Goal: Answer question/provide support: Share knowledge or assist other users

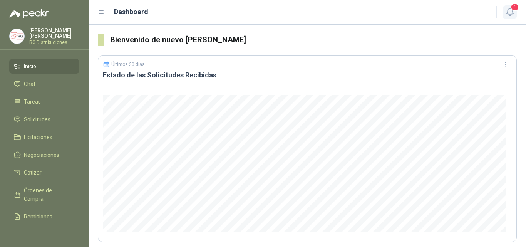
click at [516, 6] on span "1" at bounding box center [515, 6] width 8 height 7
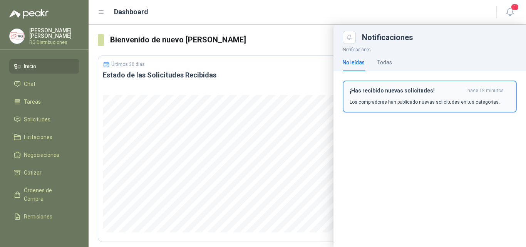
click at [446, 99] on p "Los compradores han publicado nuevas solicitudes en tus categorías." at bounding box center [425, 102] width 150 height 7
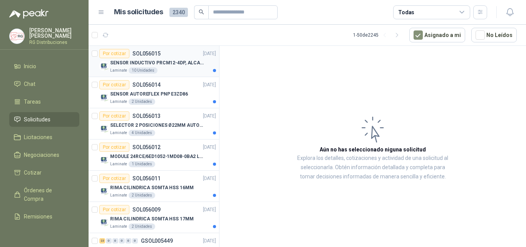
click at [171, 62] on p "SENSOR INDUCTIVO PRCM12-4DP, ALCANCE 4MM" at bounding box center [158, 62] width 96 height 7
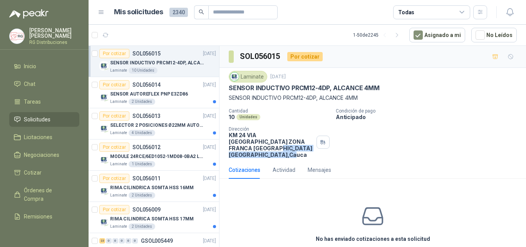
drag, startPoint x: 237, startPoint y: 146, endPoint x: 293, endPoint y: 150, distance: 56.7
click at [287, 148] on p "KM 24 VIA [GEOGRAPHIC_DATA] ZONA FRANCA [GEOGRAPHIC_DATA] 9A [GEOGRAPHIC_DATA] …" at bounding box center [271, 145] width 85 height 26
click at [413, 161] on div "Cotizaciones Actividad Mensajes" at bounding box center [373, 170] width 288 height 18
drag, startPoint x: 93, startPoint y: 50, endPoint x: 104, endPoint y: 63, distance: 16.9
click at [93, 50] on div at bounding box center [95, 61] width 6 height 25
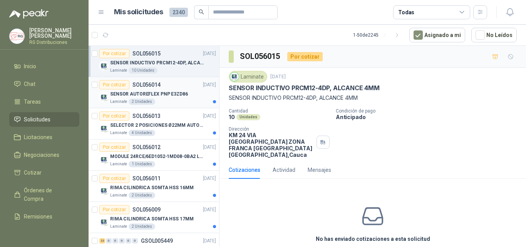
scroll to position [3, 0]
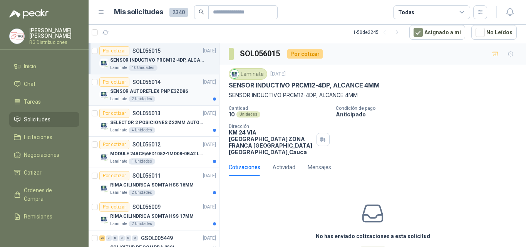
click at [184, 95] on div "SENSOR AUTOREFLEX PNP E3ZD86" at bounding box center [163, 91] width 106 height 9
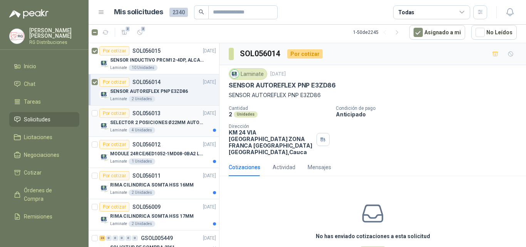
click at [196, 124] on p "SELECTOR 2 POSICIONES Ø22MM AUTONICS" at bounding box center [158, 122] width 96 height 7
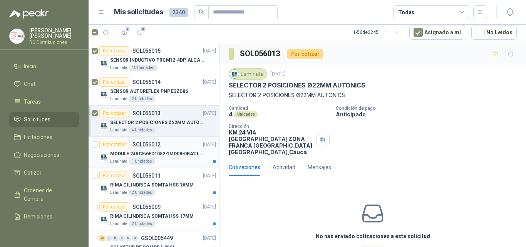
click at [175, 152] on p "MODULE 24RCE/6ED1052-1MD08-0BA2 LOGO" at bounding box center [158, 153] width 96 height 7
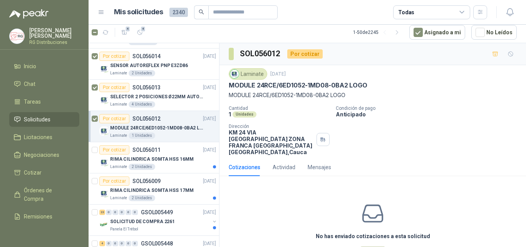
scroll to position [39, 0]
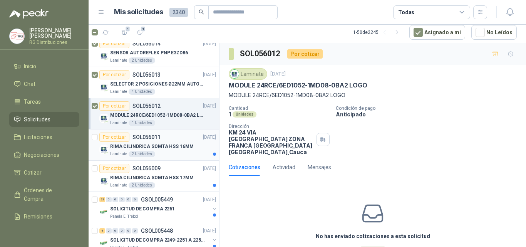
click at [171, 147] on p "RIMA CILINDRICA SOMTA HSS 16MM" at bounding box center [151, 146] width 83 height 7
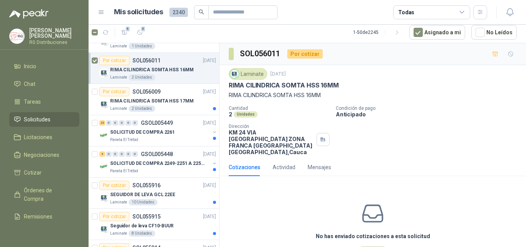
scroll to position [116, 0]
click at [176, 99] on p "RIMA CILINDRICA SOMTA HSS 17MM" at bounding box center [151, 100] width 83 height 7
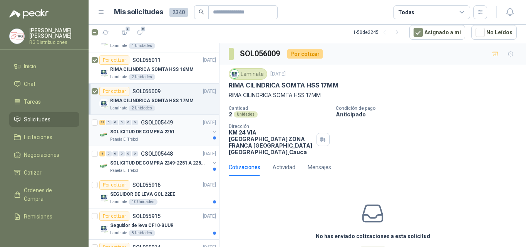
click at [175, 134] on div "SOLICITUD DE COMPRA 2261" at bounding box center [160, 131] width 100 height 9
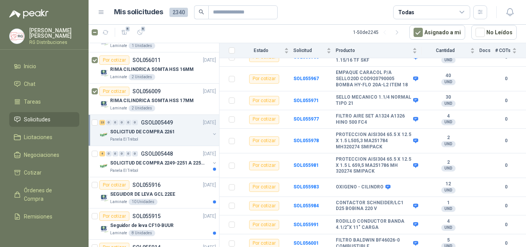
scroll to position [359, 0]
click at [161, 166] on p "SOLICITUD DE COMPRA 2249-2251 A 2256-2258 Y 2262" at bounding box center [158, 163] width 96 height 7
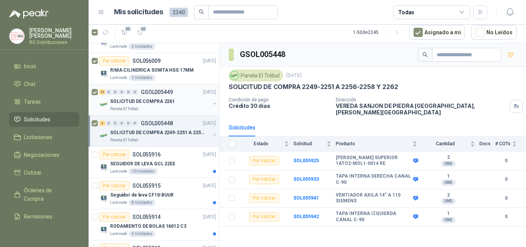
scroll to position [193, 0]
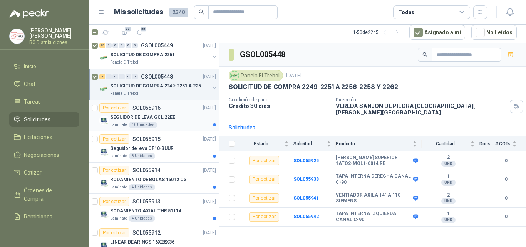
click at [170, 124] on div "Laminate 10 Unidades" at bounding box center [163, 125] width 106 height 6
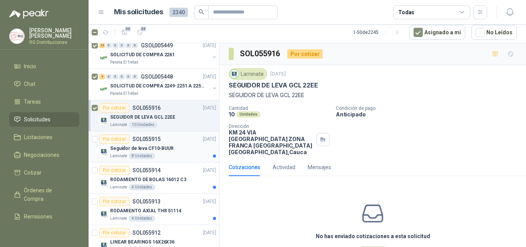
click at [160, 150] on p "Seguidor de leva CF10-BUUR" at bounding box center [142, 148] width 64 height 7
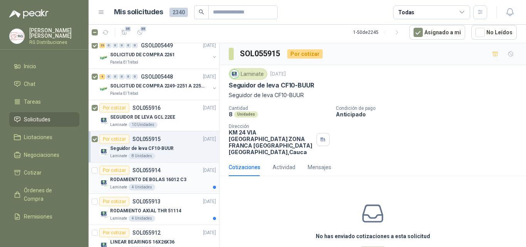
click at [176, 174] on div "Por cotizar SOL055914 [DATE]" at bounding box center [157, 170] width 117 height 9
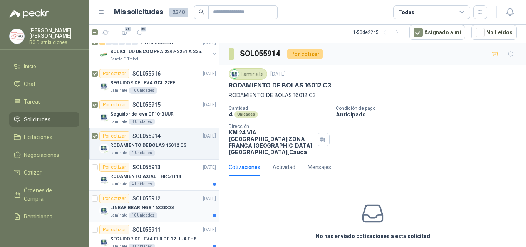
scroll to position [270, 0]
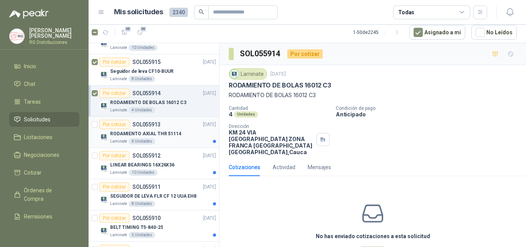
click at [180, 138] on div "RODAMIENTO AXIAL THR 51114" at bounding box center [163, 133] width 106 height 9
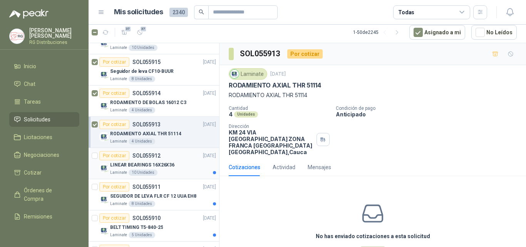
click at [176, 163] on div "LINEAR BEARINGS 16X26X36" at bounding box center [163, 164] width 106 height 9
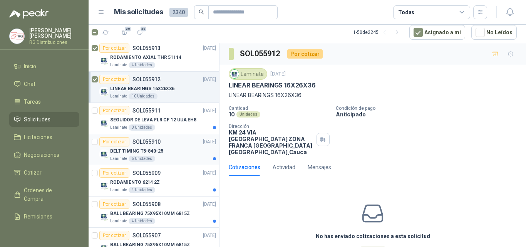
scroll to position [347, 0]
click at [177, 119] on p "SEGUIDOR DE LEVA FLR CF 12 UUA EH8" at bounding box center [153, 119] width 86 height 7
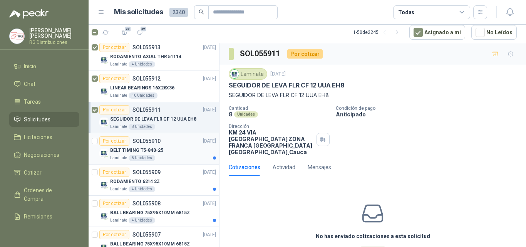
click at [180, 147] on div "BELT TIMING T5-840-25" at bounding box center [163, 150] width 106 height 9
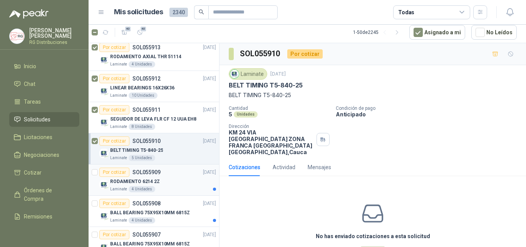
click at [169, 176] on div "Por cotizar SOL055909 [DATE]" at bounding box center [157, 172] width 117 height 9
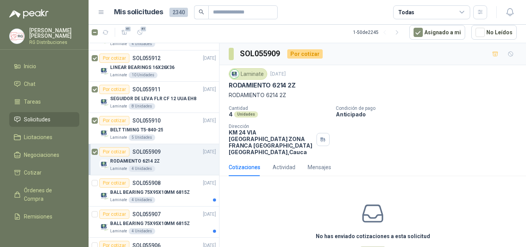
scroll to position [385, 0]
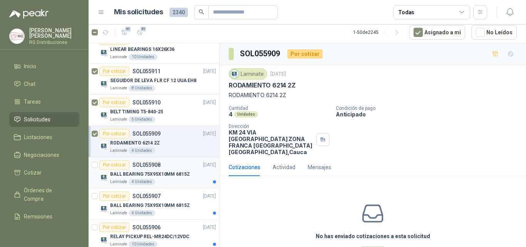
click at [173, 172] on p "BALL BEARING 75X95X10MM 6815Z" at bounding box center [150, 174] width 80 height 7
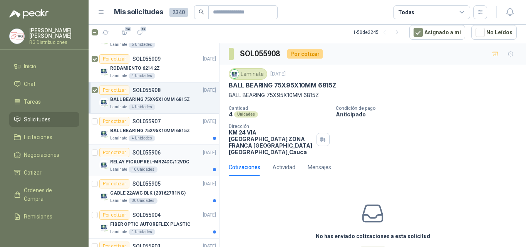
scroll to position [462, 0]
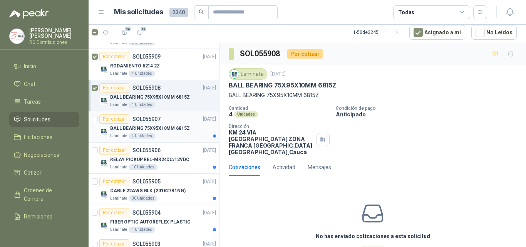
click at [181, 130] on p "BALL BEARING 75X95X10MM 6815Z" at bounding box center [150, 128] width 80 height 7
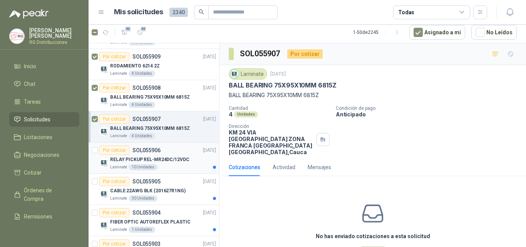
click at [170, 156] on p "RELAY PICKUP REL-MR24DC/12VDC" at bounding box center [149, 159] width 79 height 7
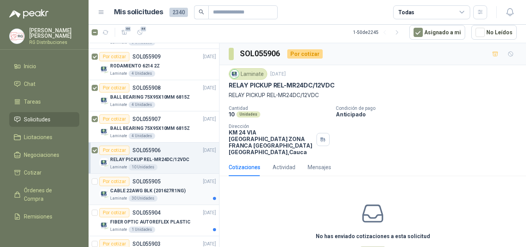
click at [188, 184] on div "Por cotizar SOL055905 [DATE]" at bounding box center [157, 181] width 117 height 9
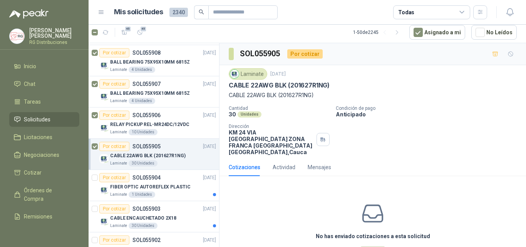
scroll to position [539, 0]
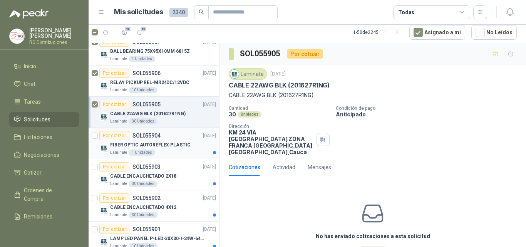
click at [173, 145] on p "FIBER OPTIC AUTOREFLEX PLASTIC" at bounding box center [150, 144] width 80 height 7
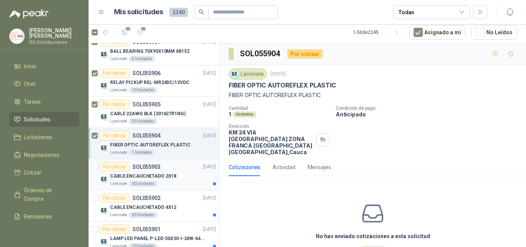
click at [180, 175] on div "CABLE ENCAUCHETADO 2X18" at bounding box center [163, 175] width 106 height 9
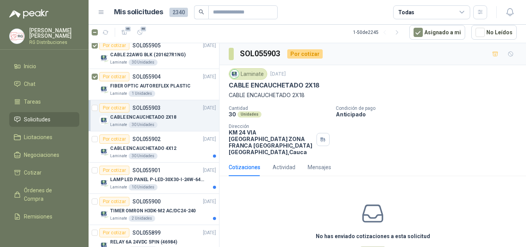
scroll to position [617, 0]
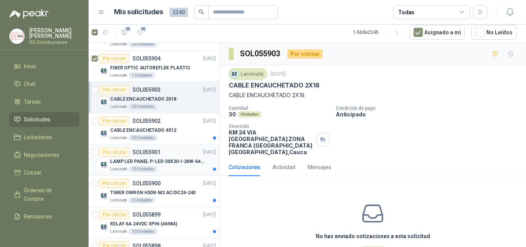
click at [179, 156] on div "Por cotizar SOL055901 [DATE]" at bounding box center [157, 152] width 117 height 9
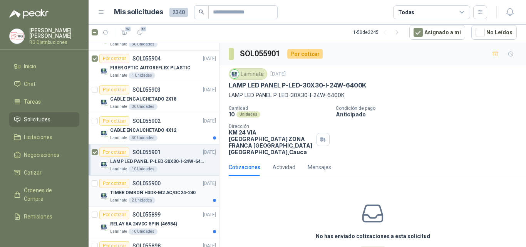
click at [186, 192] on p "TIMER OMRON H3DK-M2 AC/DC24-240" at bounding box center [153, 192] width 86 height 7
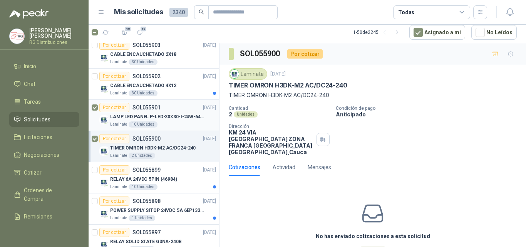
scroll to position [694, 0]
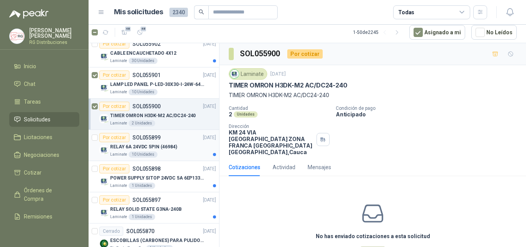
click at [183, 147] on div "RELAY 6A 24VDC 5PIN (46984)" at bounding box center [163, 146] width 106 height 9
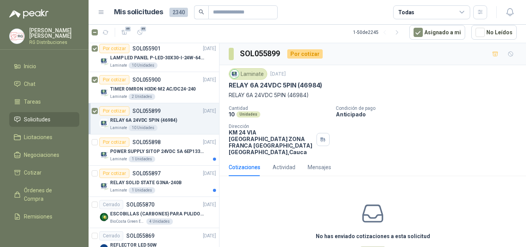
scroll to position [732, 0]
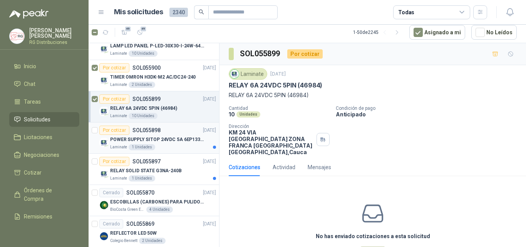
click at [172, 138] on p "POWER SUPPLY SITOP 24VDC 5A 6EP13333BA10" at bounding box center [158, 139] width 96 height 7
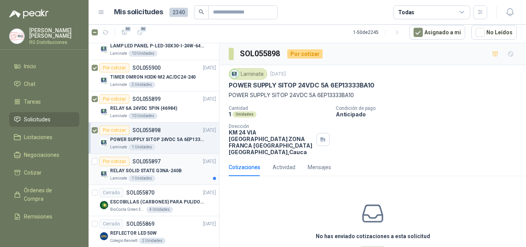
click at [172, 169] on p "RELAY SOLID STATE G3NA-240B" at bounding box center [146, 170] width 72 height 7
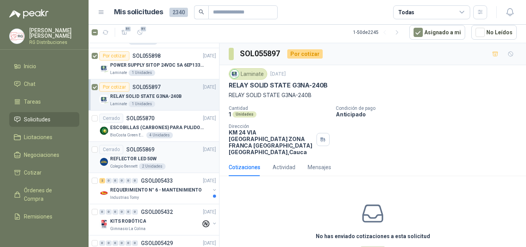
scroll to position [809, 0]
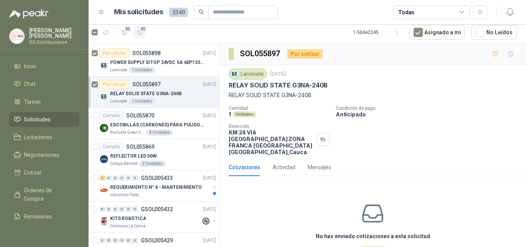
click at [144, 30] on span "51" at bounding box center [143, 29] width 7 height 6
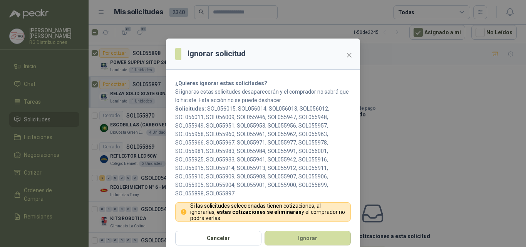
scroll to position [8, 0]
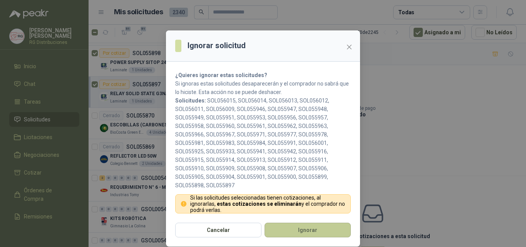
click at [294, 232] on button "Ignorar" at bounding box center [308, 230] width 86 height 15
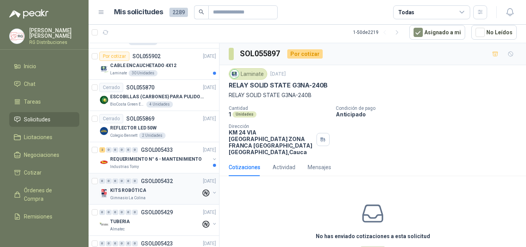
scroll to position [39, 0]
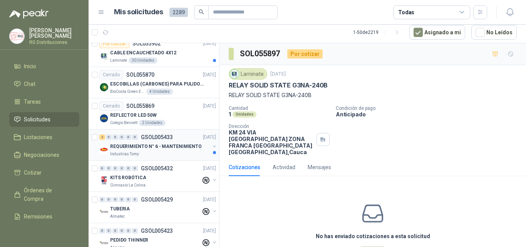
click at [165, 144] on p "REQUERIMIENTO N° 6 - MANTENIMIENTO" at bounding box center [156, 146] width 92 height 7
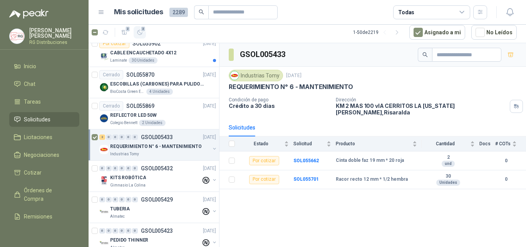
click at [138, 27] on button "2" at bounding box center [140, 32] width 12 height 12
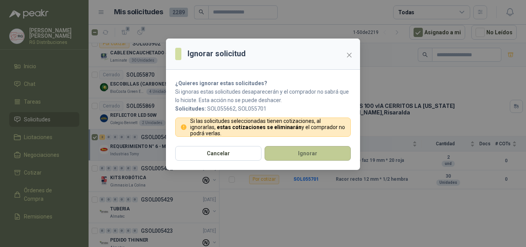
click at [299, 156] on button "Ignorar" at bounding box center [308, 153] width 86 height 15
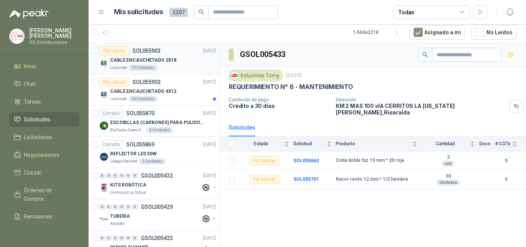
click at [184, 54] on div "Por cotizar SOL055903 [DATE]" at bounding box center [157, 50] width 117 height 9
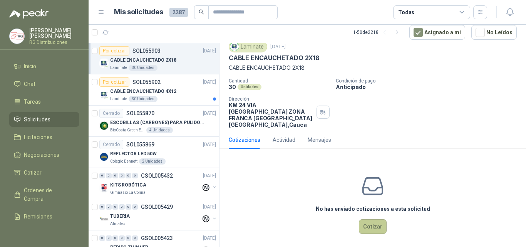
click at [376, 219] on button "Cotizar" at bounding box center [373, 226] width 28 height 15
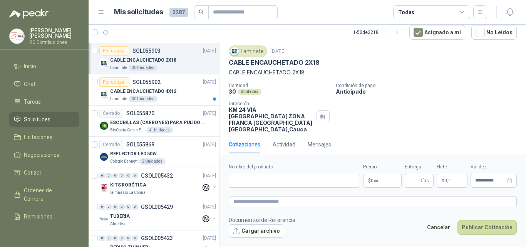
scroll to position [22, 0]
click at [269, 71] on p "CABLE ENCAUCHETADO 2X18" at bounding box center [373, 73] width 288 height 8
click at [452, 76] on p "CABLE ENCAUCHETADO 2X18" at bounding box center [373, 73] width 288 height 8
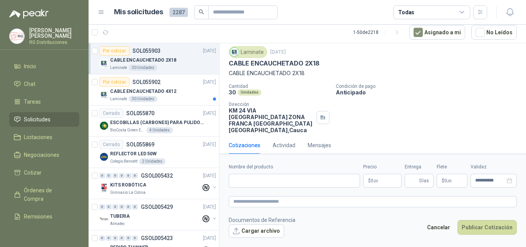
click at [405, 105] on div "Cantidad 30 Unidades Condición de [GEOGRAPHIC_DATA] Dirección KM 24 VIA [GEOGRA…" at bounding box center [373, 109] width 288 height 50
click at [271, 72] on p "CABLE ENCAUCHETADO 2X18" at bounding box center [373, 73] width 288 height 8
click at [414, 92] on p "Anticipado" at bounding box center [429, 92] width 187 height 7
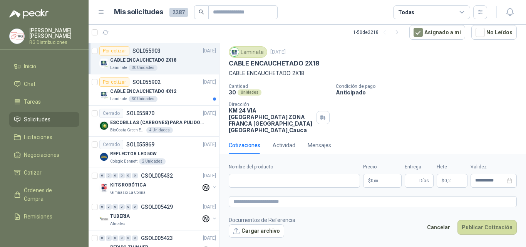
click at [263, 72] on p "CABLE ENCAUCHETADO 2X18" at bounding box center [373, 73] width 288 height 8
click at [432, 66] on div "CABLE ENCAUCHETADO 2X18" at bounding box center [373, 63] width 288 height 8
click at [269, 73] on p "CABLE ENCAUCHETADO 2X18" at bounding box center [373, 73] width 288 height 8
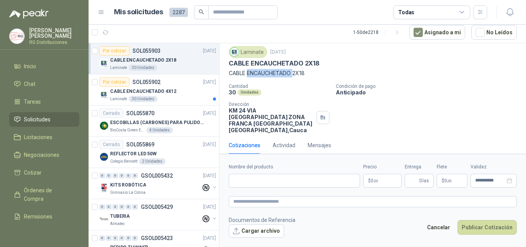
click at [269, 73] on p "CABLE ENCAUCHETADO 2X18" at bounding box center [373, 73] width 288 height 8
drag, startPoint x: 270, startPoint y: 74, endPoint x: 279, endPoint y: 77, distance: 10.1
click at [270, 74] on p "CABLE ENCAUCHETADO 2X18" at bounding box center [373, 73] width 288 height 8
click at [392, 69] on p "CABLE ENCAUCHETADO 2X18" at bounding box center [373, 73] width 288 height 8
drag, startPoint x: 414, startPoint y: 89, endPoint x: 411, endPoint y: 91, distance: 4.4
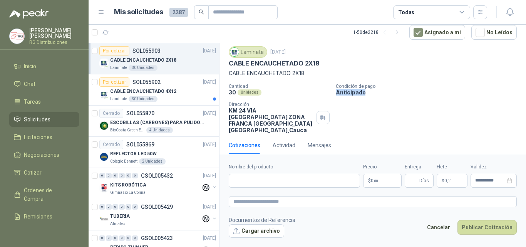
click at [413, 91] on div "Condición de pago Anticipado" at bounding box center [429, 90] width 187 height 12
click at [404, 89] on div "Condición de pago Anticipado" at bounding box center [429, 90] width 187 height 12
click at [435, 74] on p "CABLE ENCAUCHETADO 2X18" at bounding box center [373, 73] width 288 height 8
click at [261, 73] on p "CABLE ENCAUCHETADO 2X18" at bounding box center [373, 73] width 288 height 8
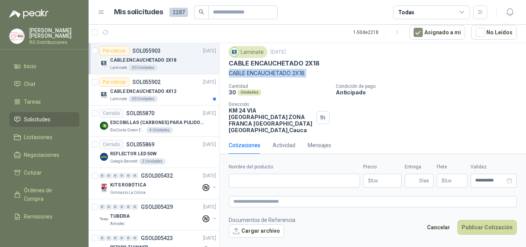
click at [261, 73] on p "CABLE ENCAUCHETADO 2X18" at bounding box center [373, 73] width 288 height 8
click at [425, 105] on div "Cantidad 30 Unidades Condición de [GEOGRAPHIC_DATA] Dirección KM 24 VIA [GEOGRA…" at bounding box center [373, 109] width 288 height 50
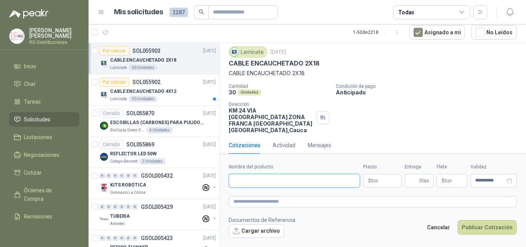
click at [284, 176] on input "Nombre del producto" at bounding box center [294, 181] width 131 height 14
paste input "**********"
type input "**********"
click at [381, 181] on body "[PERSON_NAME] RG Distribuciones Inicio Chat Tareas Solicitudes Licitaciones Neg…" at bounding box center [263, 123] width 526 height 247
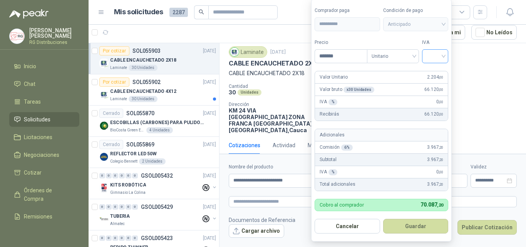
type input "*******"
click at [442, 54] on input "search" at bounding box center [435, 56] width 17 height 12
click at [436, 70] on div "19%" at bounding box center [437, 72] width 14 height 8
click at [414, 231] on button "Guardar" at bounding box center [417, 226] width 66 height 15
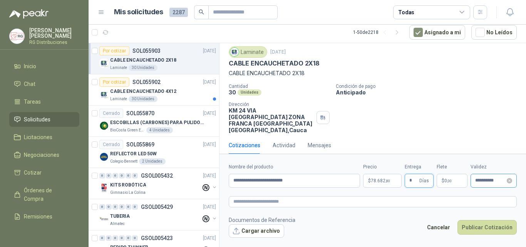
type input "*"
click at [494, 181] on input "**********" at bounding box center [491, 180] width 30 height 5
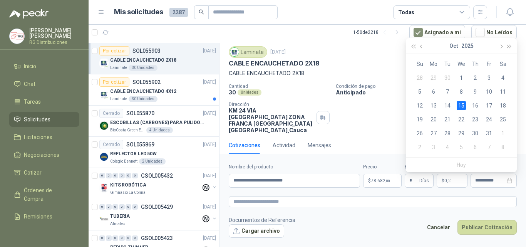
click at [427, 48] on div "[DATE]" at bounding box center [462, 45] width 70 height 15
click at [423, 47] on span "button" at bounding box center [422, 46] width 4 height 4
type input "**********"
click at [462, 120] on div "24" at bounding box center [461, 119] width 9 height 9
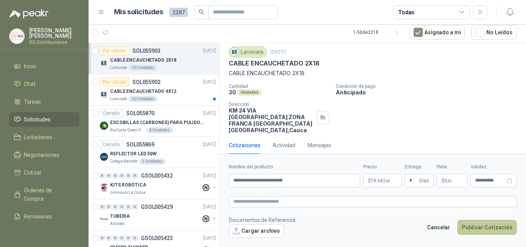
click at [483, 227] on button "Publicar Cotización" at bounding box center [487, 227] width 59 height 15
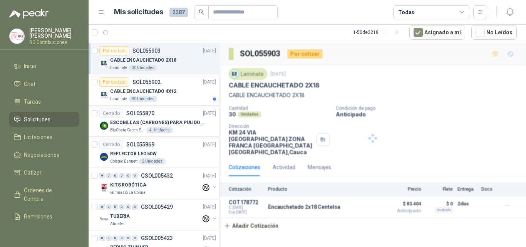
scroll to position [0, 0]
click at [169, 92] on p "CABLE ENCAUCHETADO 4X12" at bounding box center [143, 91] width 66 height 7
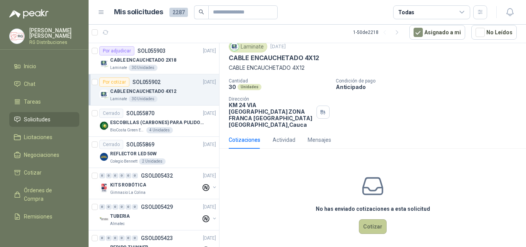
click at [370, 224] on button "Cotizar" at bounding box center [373, 226] width 28 height 15
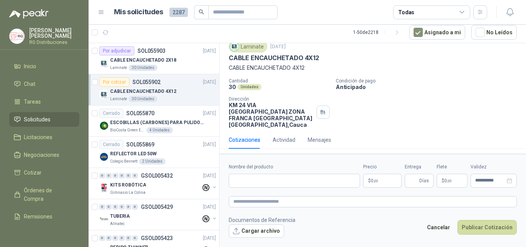
scroll to position [22, 0]
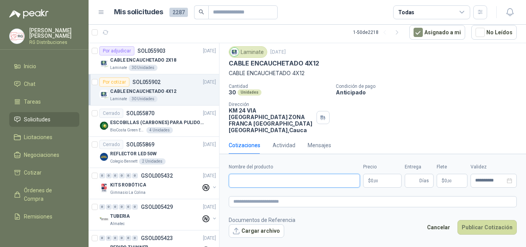
click at [271, 181] on input "Nombre del producto" at bounding box center [294, 181] width 131 height 14
paste input "**********"
type input "**********"
click at [374, 181] on body "[PERSON_NAME] RG Distribuciones Inicio Chat Tareas Solicitudes Licitaciones Neg…" at bounding box center [263, 123] width 526 height 247
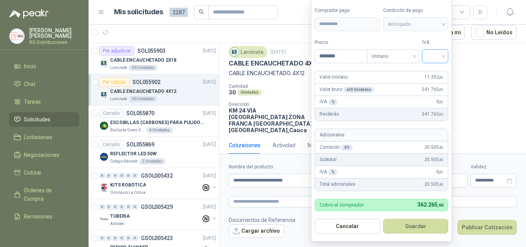
click at [446, 57] on div at bounding box center [435, 56] width 26 height 14
type input "********"
click at [439, 73] on div "19%" at bounding box center [437, 72] width 14 height 8
click at [428, 230] on button "Guardar" at bounding box center [417, 226] width 66 height 15
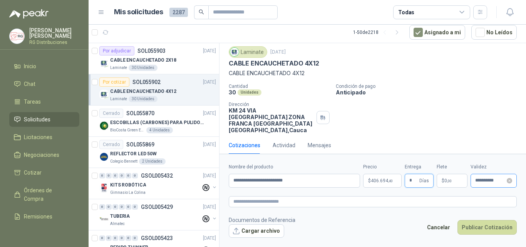
type input "*"
click at [493, 182] on input "**********" at bounding box center [491, 180] width 30 height 5
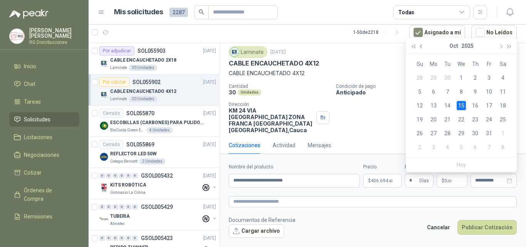
click at [425, 46] on button "button" at bounding box center [422, 45] width 8 height 15
type input "**********"
click at [462, 122] on div "24" at bounding box center [461, 119] width 9 height 9
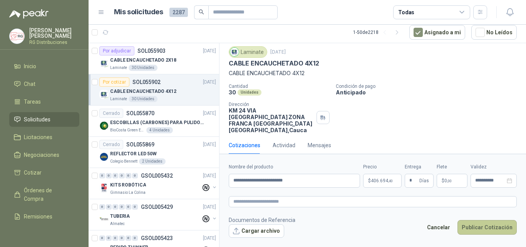
click at [487, 232] on button "Publicar Cotización" at bounding box center [487, 227] width 59 height 15
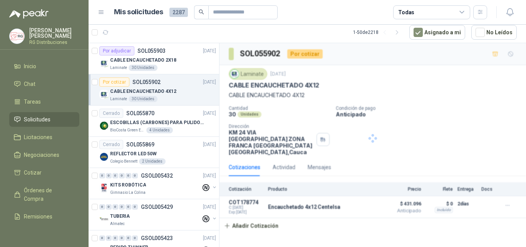
scroll to position [0, 0]
click at [179, 120] on p "ESCOBILLAS (CARBONES) PARA PULIDORA DEWALT" at bounding box center [158, 122] width 96 height 7
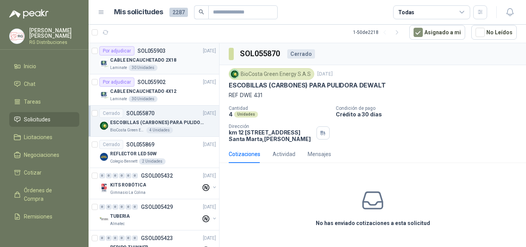
click at [175, 57] on div "CABLE ENCAUCHETADO 2X18" at bounding box center [163, 59] width 106 height 9
